Goal: Task Accomplishment & Management: Complete application form

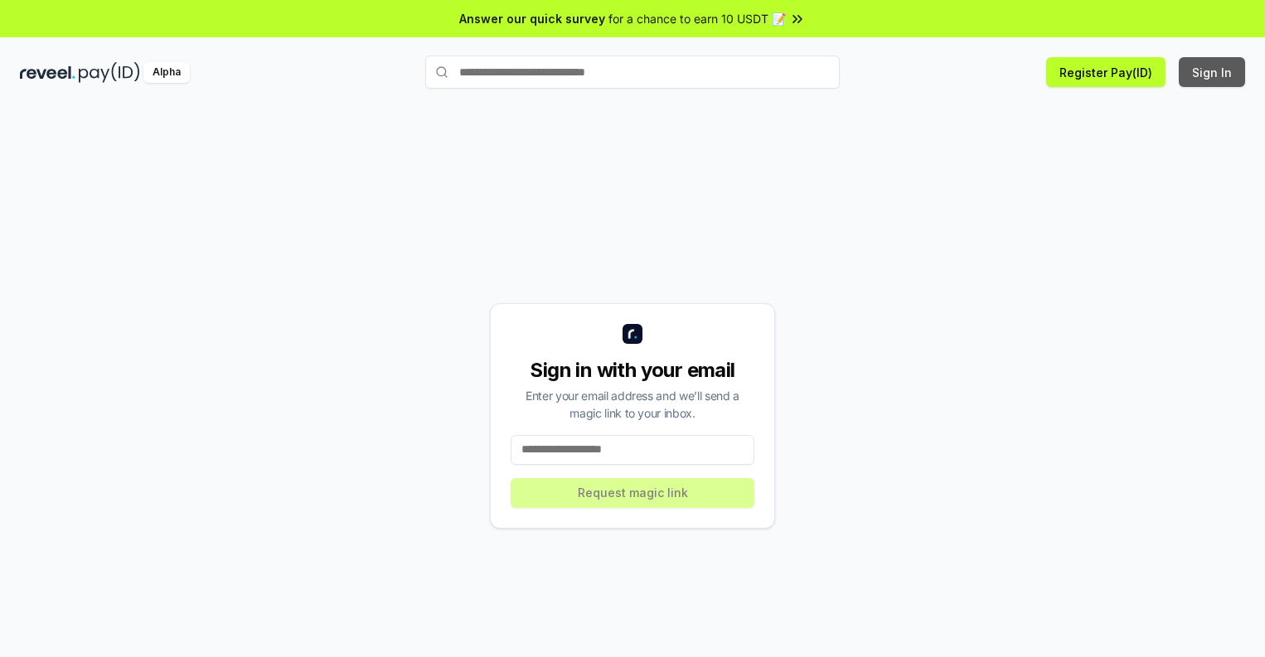
click at [1213, 72] on button "Sign In" at bounding box center [1212, 72] width 66 height 30
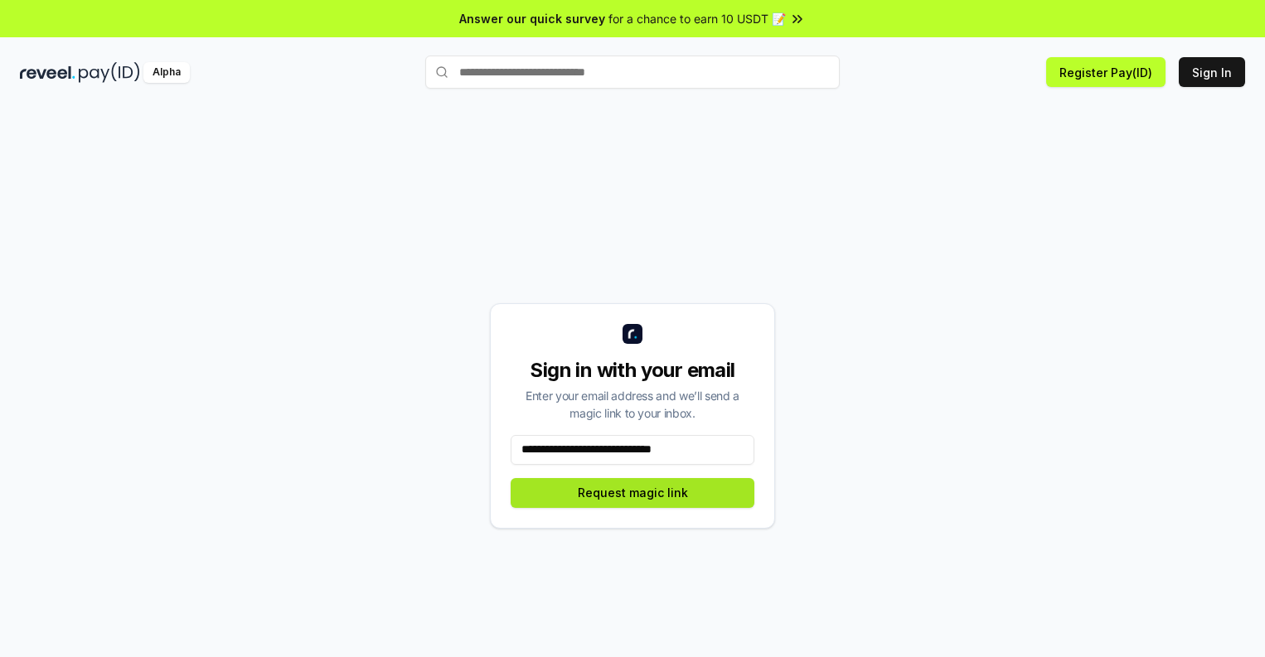
type input "**********"
click at [632, 492] on button "Request magic link" at bounding box center [633, 493] width 244 height 30
